Goal: Check status

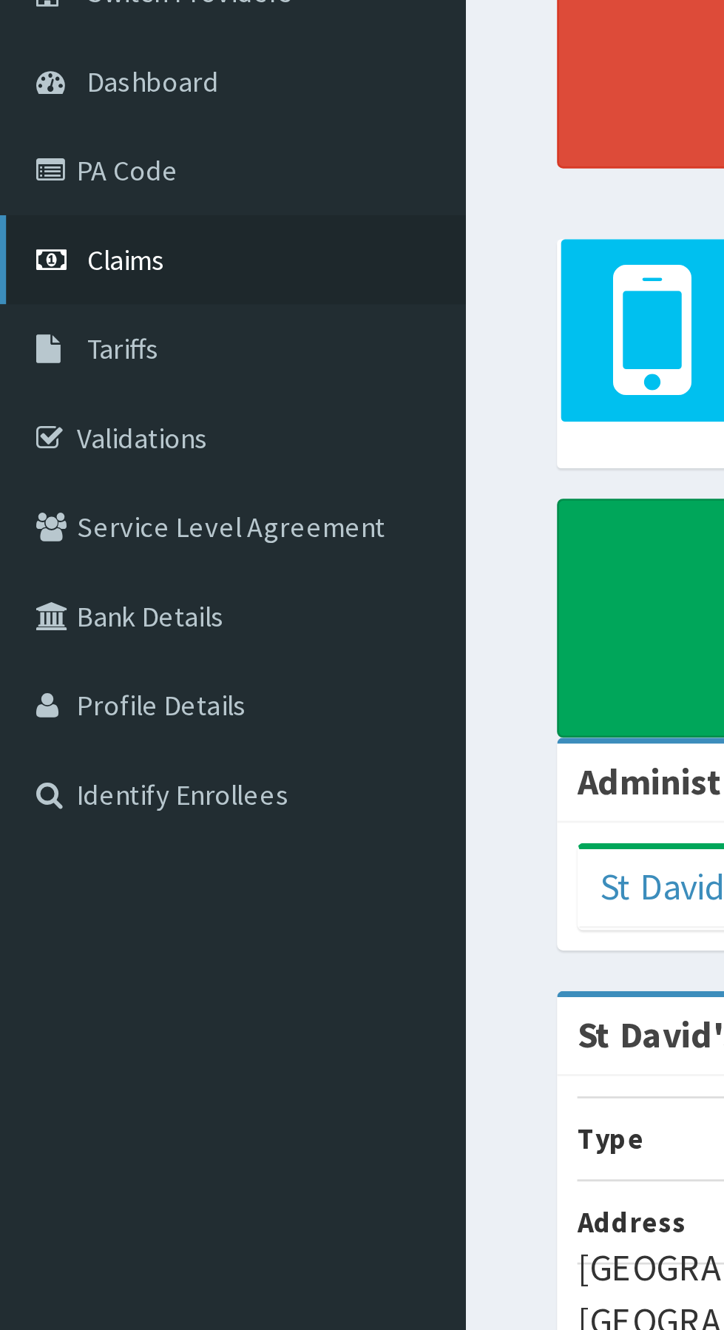
click at [58, 215] on link "Claims" at bounding box center [85, 226] width 170 height 33
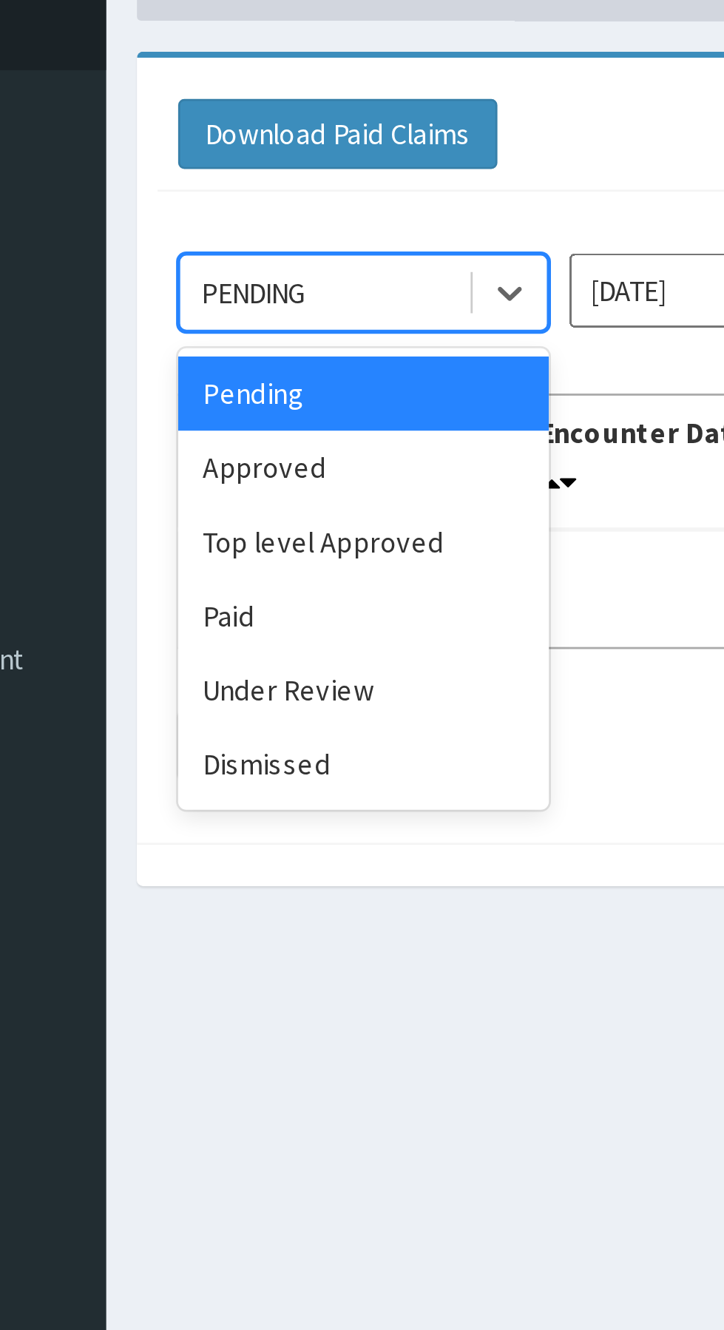
click at [259, 253] on div "Approved" at bounding box center [262, 255] width 133 height 27
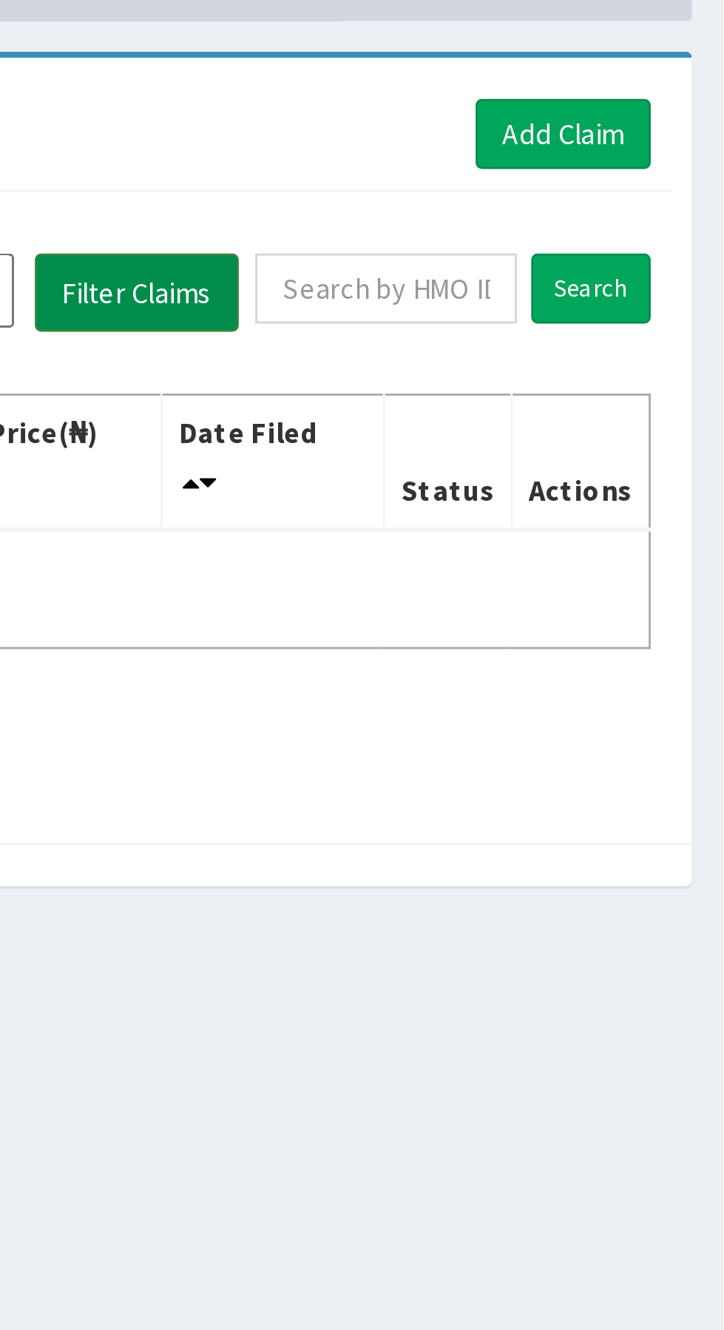
click at [506, 180] on button "Filter Claims" at bounding box center [513, 192] width 73 height 28
